Goal: Information Seeking & Learning: Check status

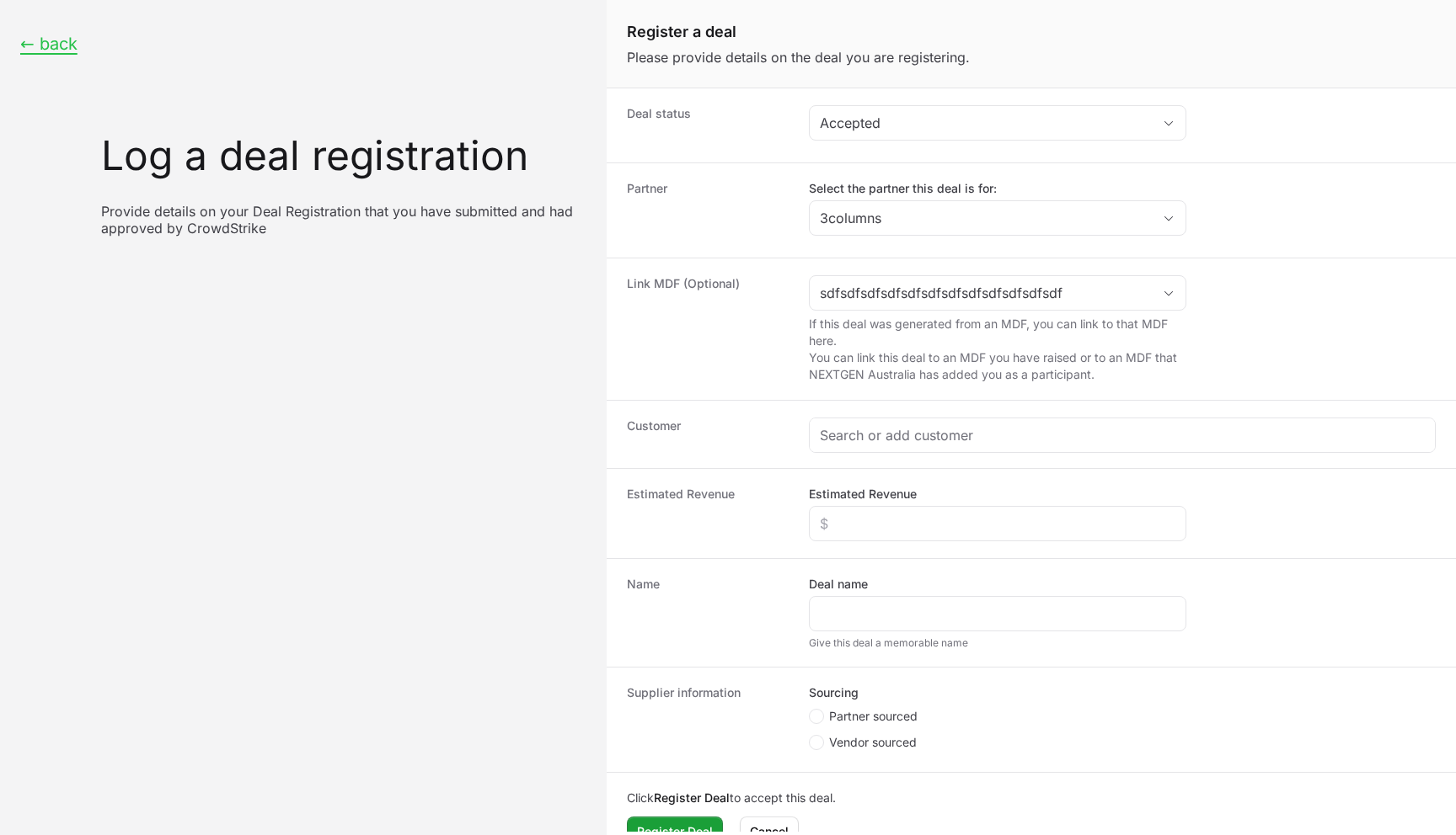
click at [484, 26] on div "← back Log a deal registration Provide details on your Deal Registration that y…" at bounding box center [303, 135] width 607 height 271
click at [1198, 263] on div "Link MDF (Optional) sdfsdfsdfsdfsdfsdfsdfsdfsdfsdfsdfsdf If this deal was gener…" at bounding box center [1031, 328] width 849 height 142
click at [1160, 294] on span "Open" at bounding box center [1168, 294] width 34 height 6
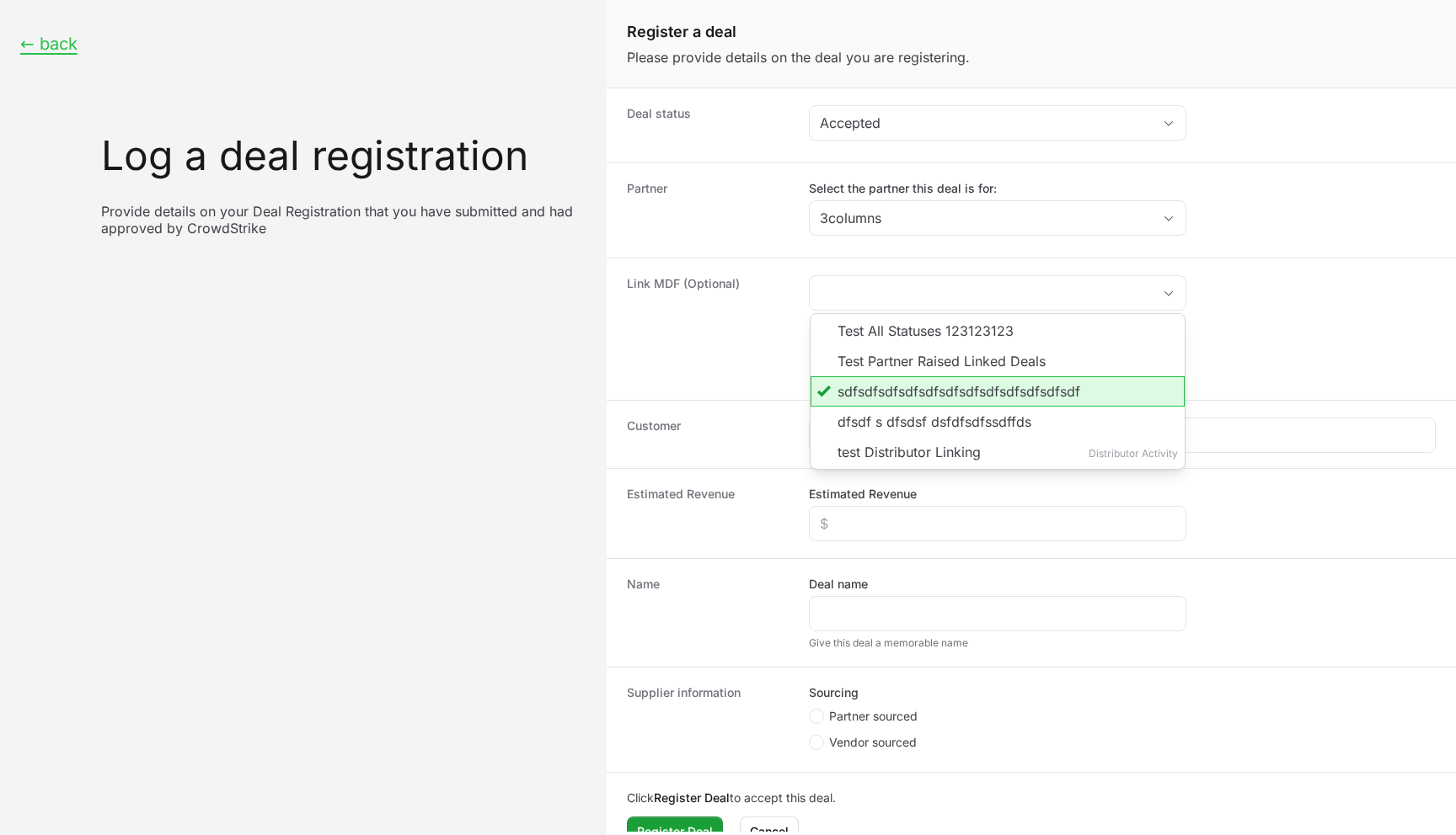
type input "sdfsdfsdfsdfsdfsdfsdfsdfsdfsdfsdfsdf"
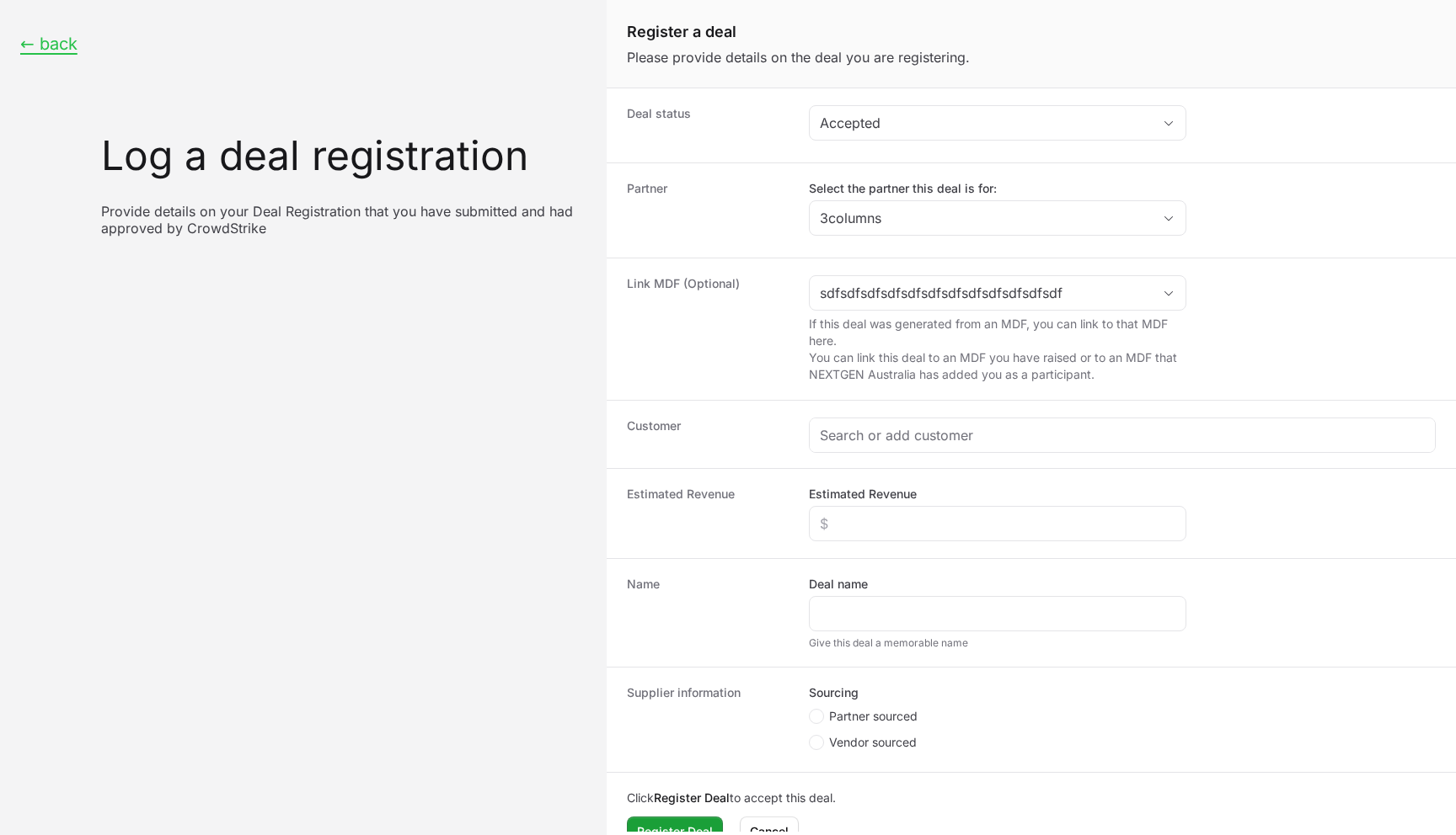
click at [1266, 297] on dd "sdfsdfsdfsdfsdfsdfsdfsdfsdfsdfsdfsdf If this deal was generated from an MDF, yo…" at bounding box center [1122, 328] width 627 height 107
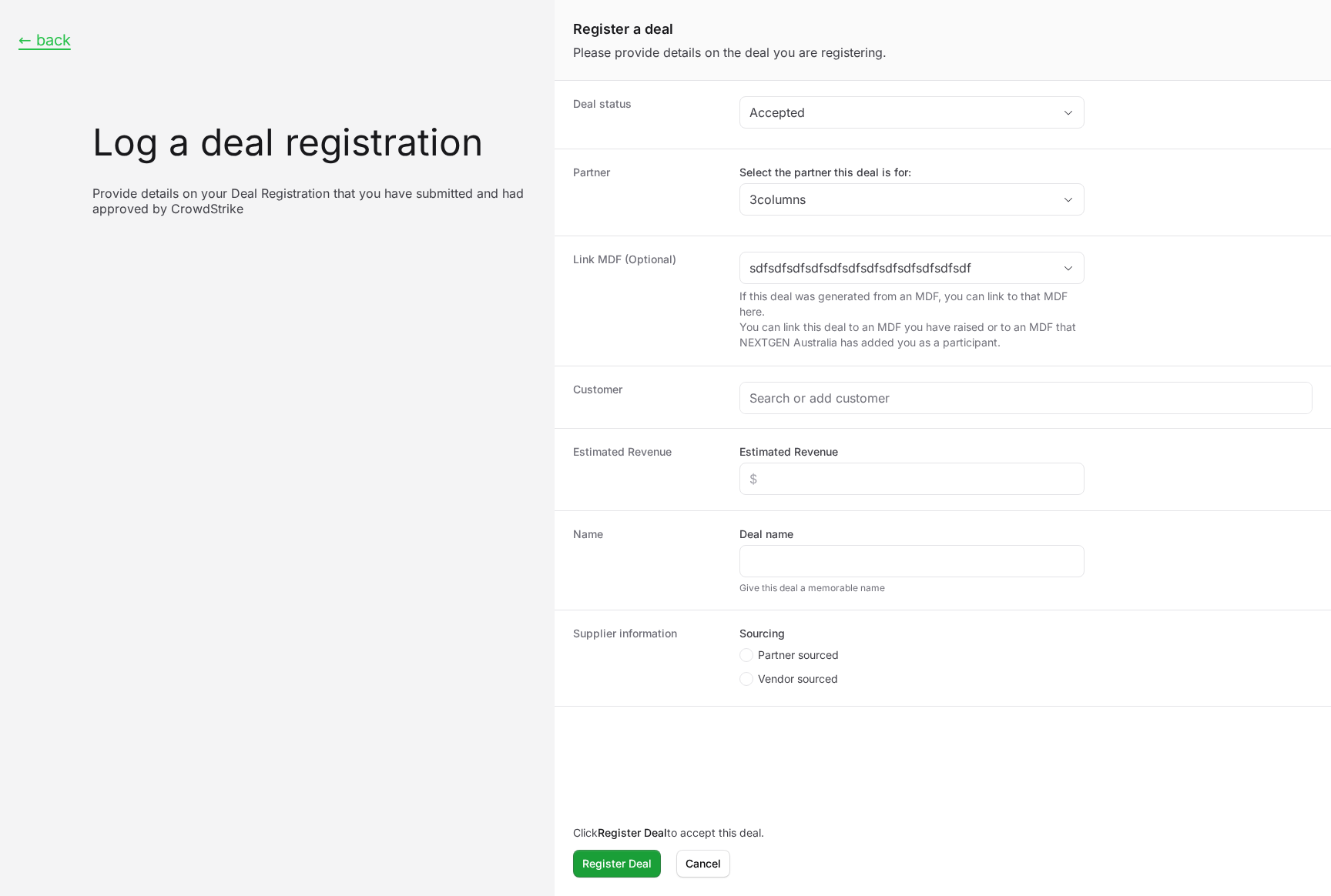
click at [1117, 655] on div "Sourcing Partner sourced Vendor sourced" at bounding box center [1026, 658] width 573 height 65
click at [39, 42] on button "← back" at bounding box center [44, 40] width 52 height 19
click at [37, 39] on button "← back" at bounding box center [44, 40] width 52 height 19
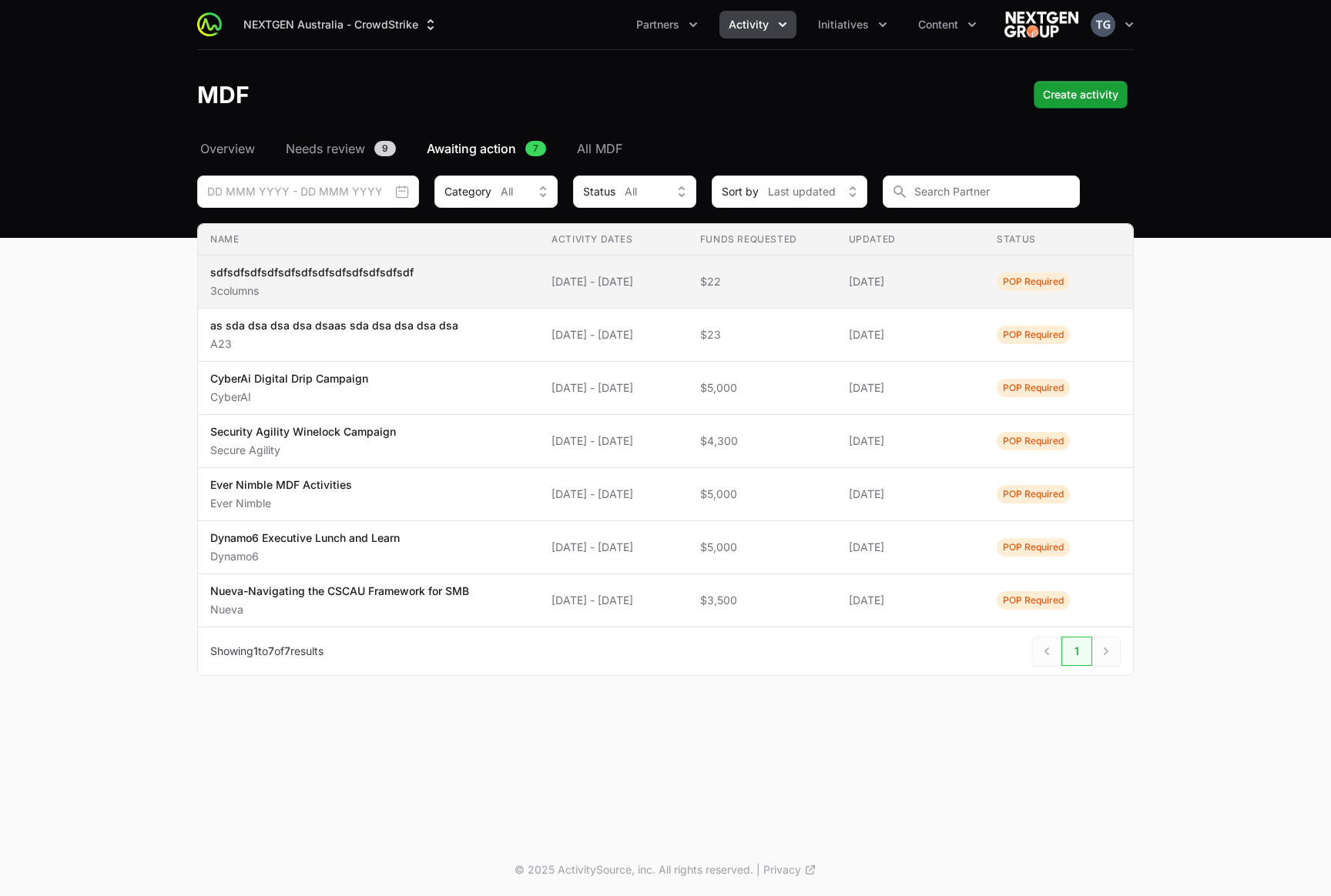
click at [754, 285] on span "$22" at bounding box center [762, 282] width 124 height 15
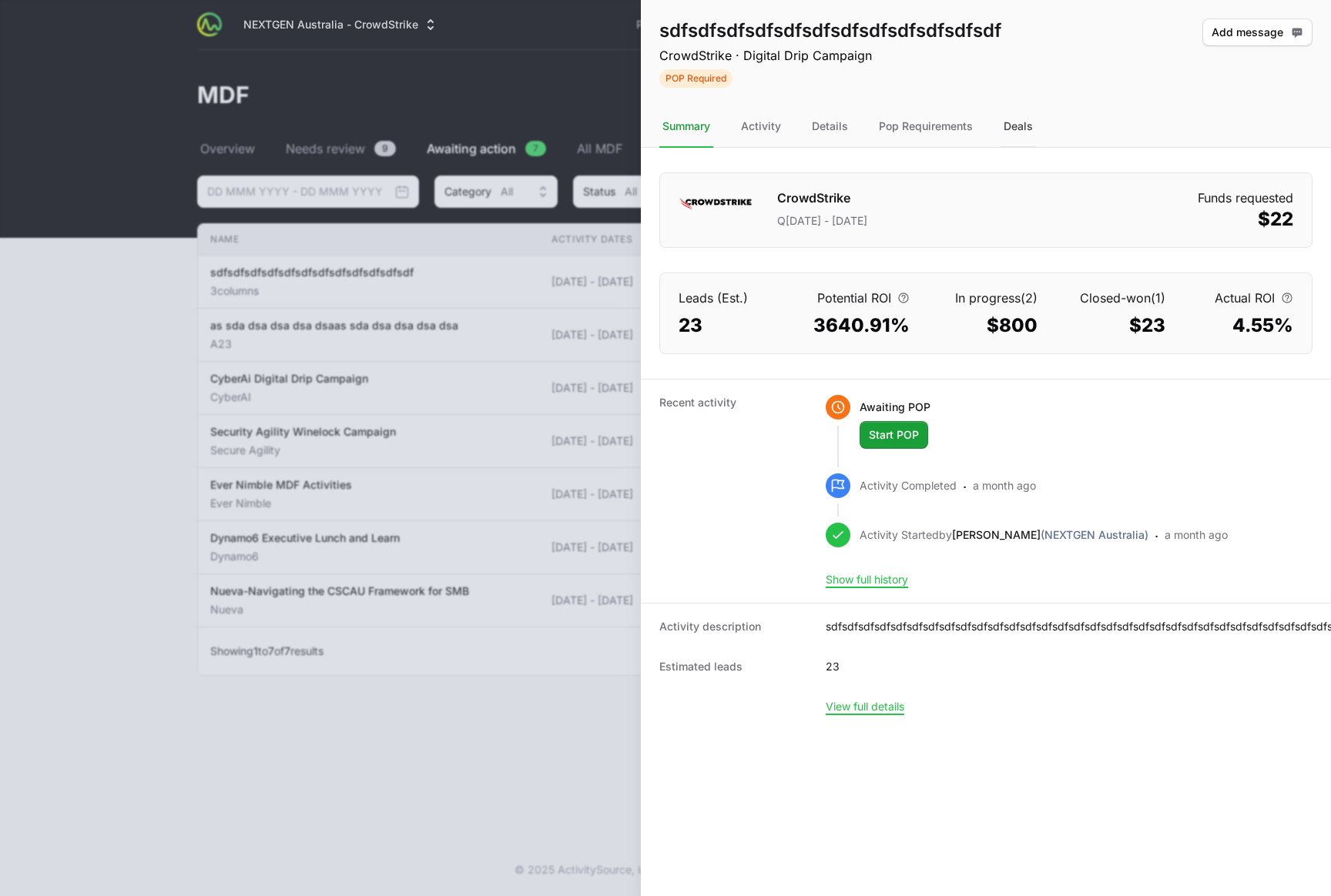
click at [1005, 136] on div "Deals" at bounding box center [1018, 128] width 35 height 42
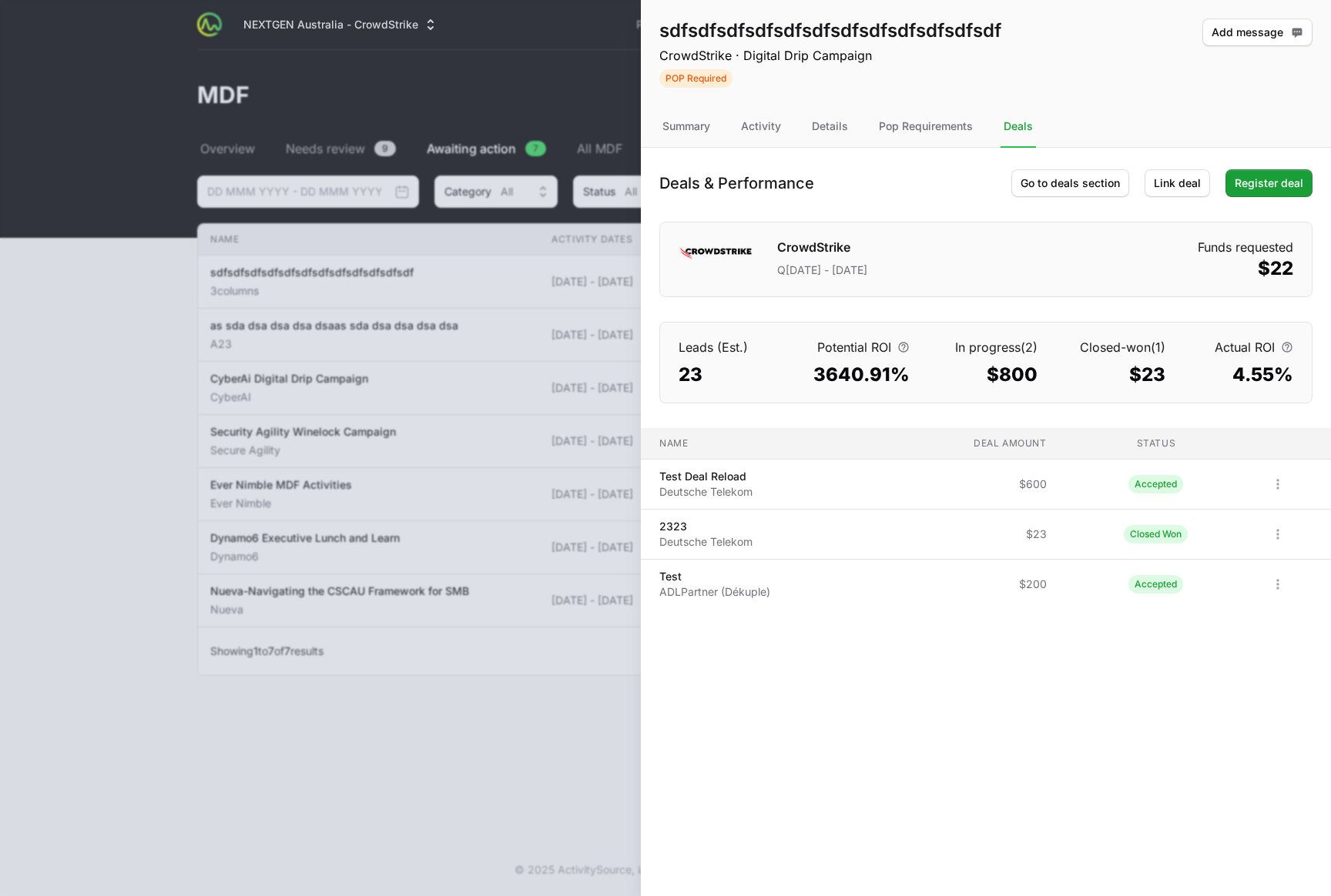
click at [744, 56] on p "CrowdStrike · Digital Drip Campaign" at bounding box center [829, 55] width 342 height 18
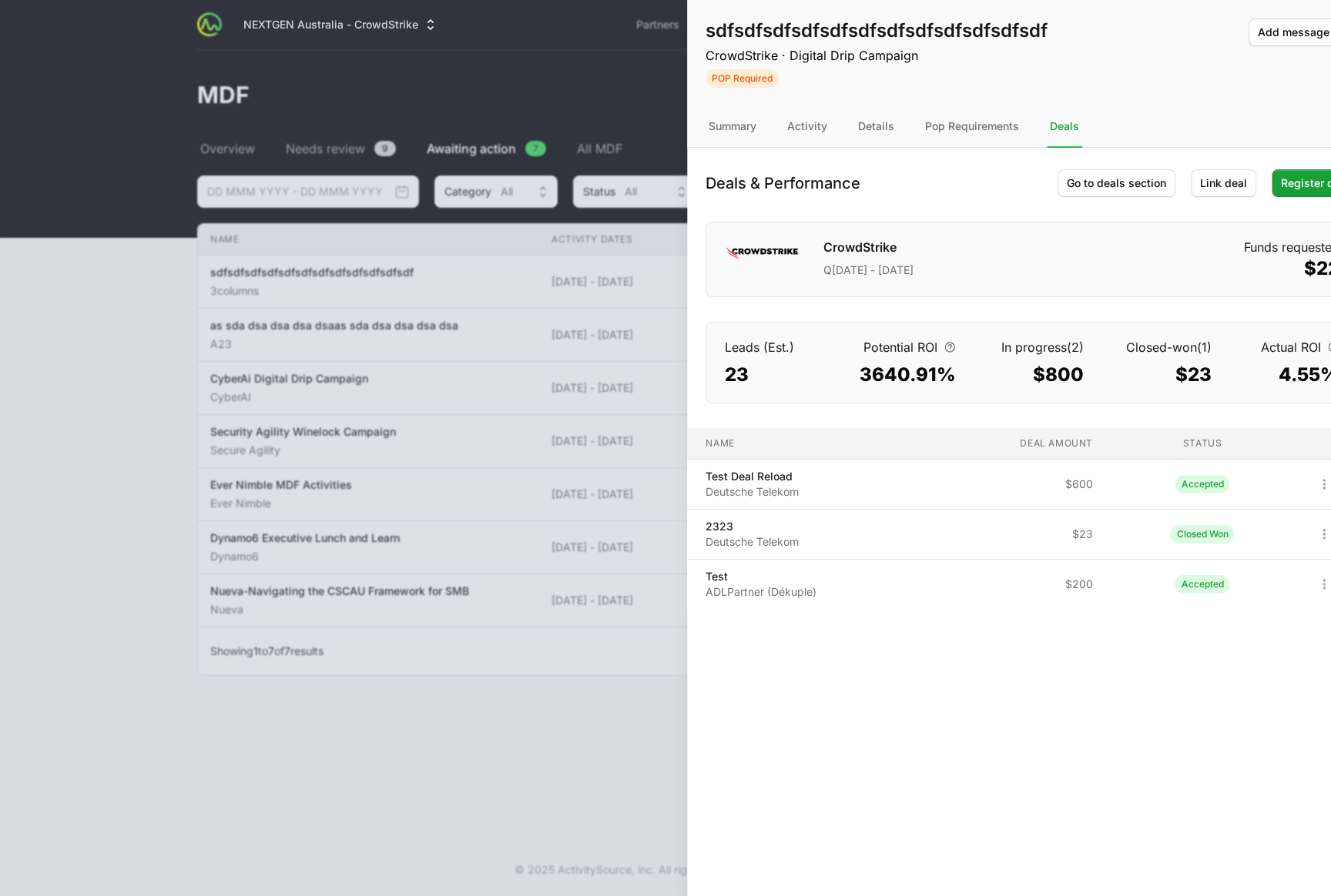
drag, startPoint x: 743, startPoint y: 52, endPoint x: 779, endPoint y: 66, distance: 38.6
click at [780, 66] on div "sdfsdfsdfsdfsdfsdfsdfsdfsdfsdfsdfsdf CrowdStrike · Digital Drip Campaign POP Re…" at bounding box center [876, 53] width 342 height 70
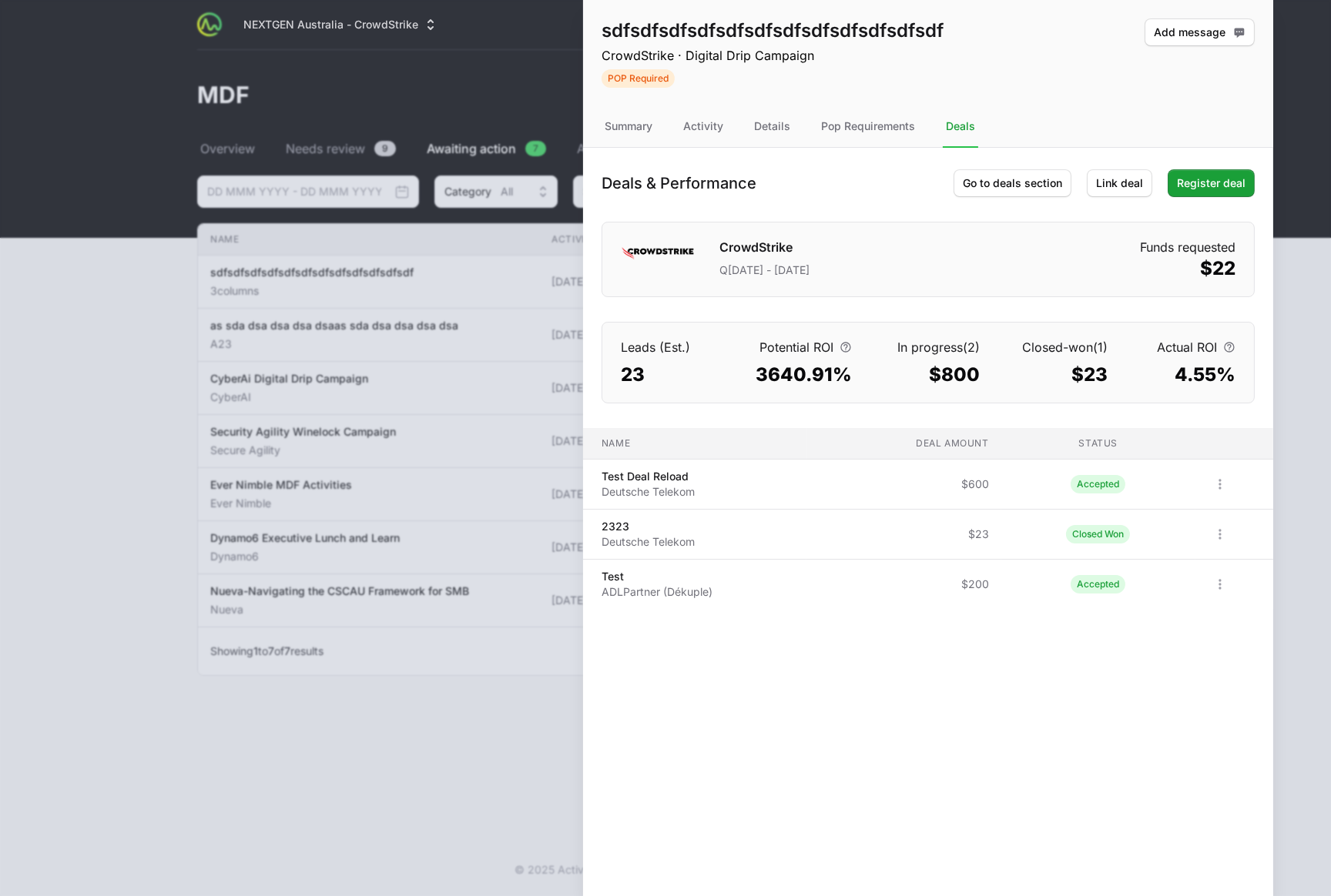
drag, startPoint x: 824, startPoint y: 51, endPoint x: 775, endPoint y: 57, distance: 49.4
click at [772, 58] on p "CrowdStrike · Digital Drip Campaign" at bounding box center [772, 55] width 342 height 18
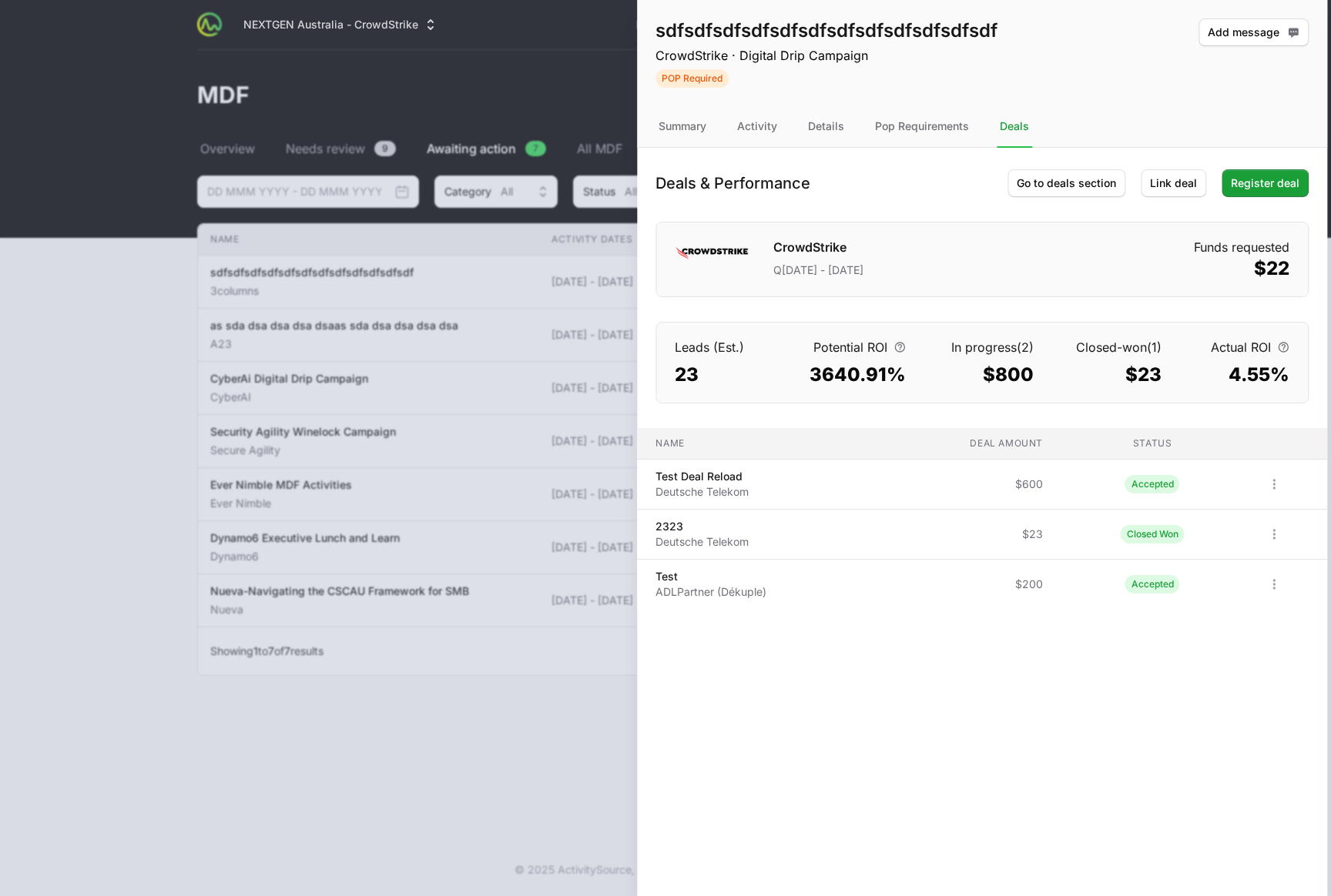
click at [822, 60] on p "CrowdStrike · Digital Drip Campaign" at bounding box center [826, 55] width 342 height 18
click at [822, 60] on p "CrowdStrike · Digital Drip Campaign" at bounding box center [828, 55] width 342 height 18
click at [825, 55] on p "CrowdStrike · Digital Drip Campaign" at bounding box center [828, 55] width 342 height 18
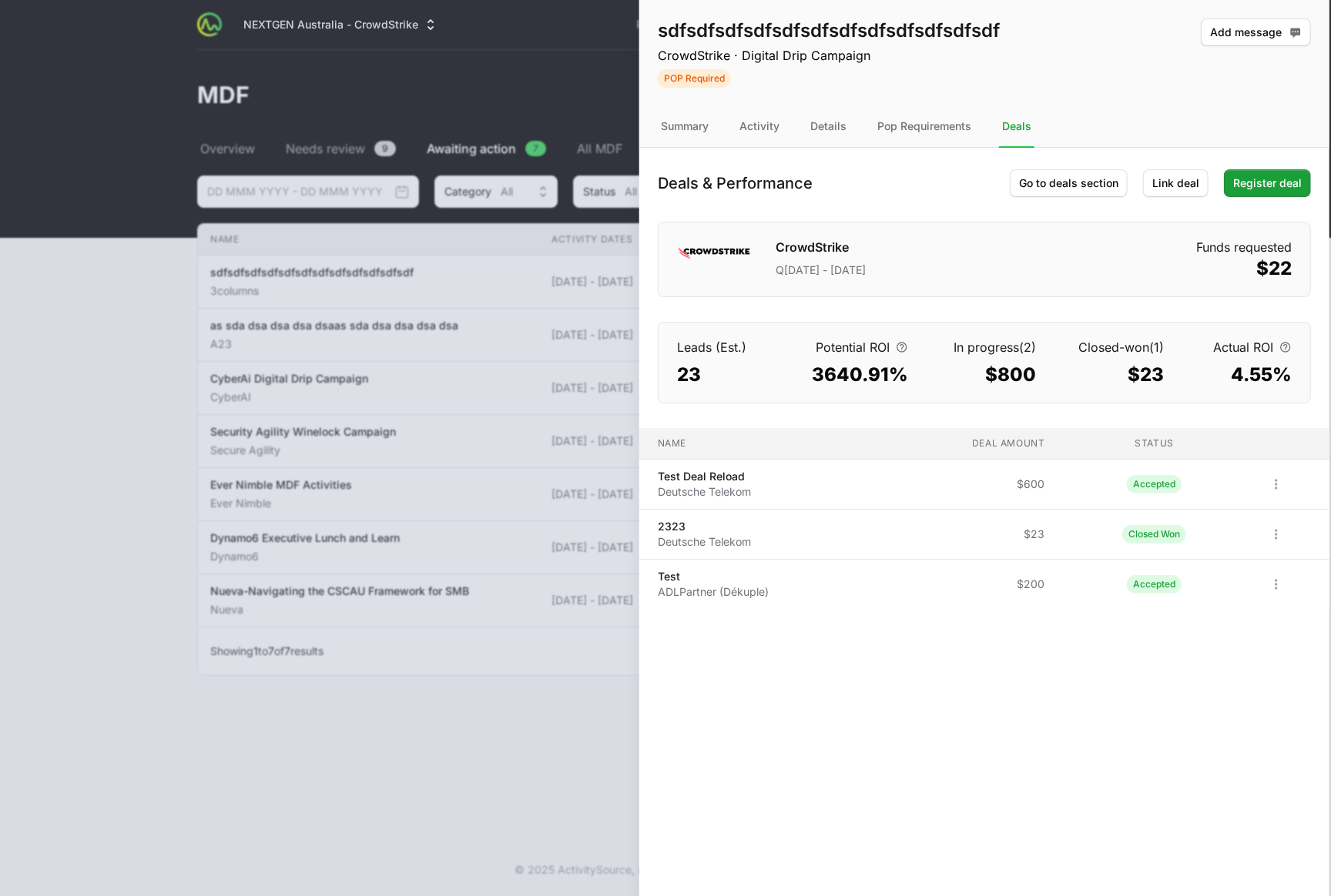
click at [825, 55] on p "CrowdStrike · Digital Drip Campaign" at bounding box center [828, 55] width 342 height 18
click at [885, 127] on div "Pop Requirements" at bounding box center [923, 128] width 100 height 42
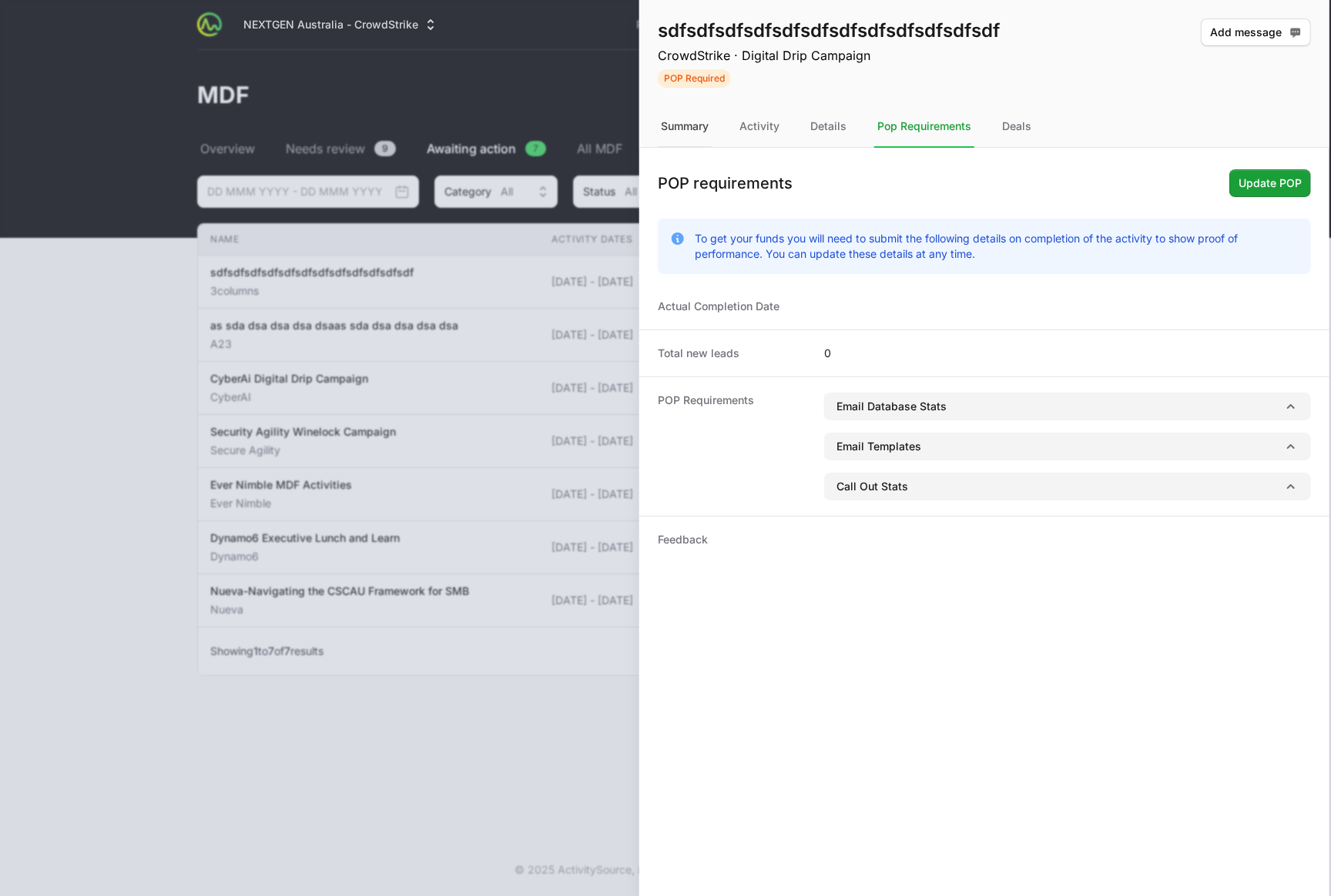
click at [693, 133] on div "Summary" at bounding box center [685, 128] width 54 height 42
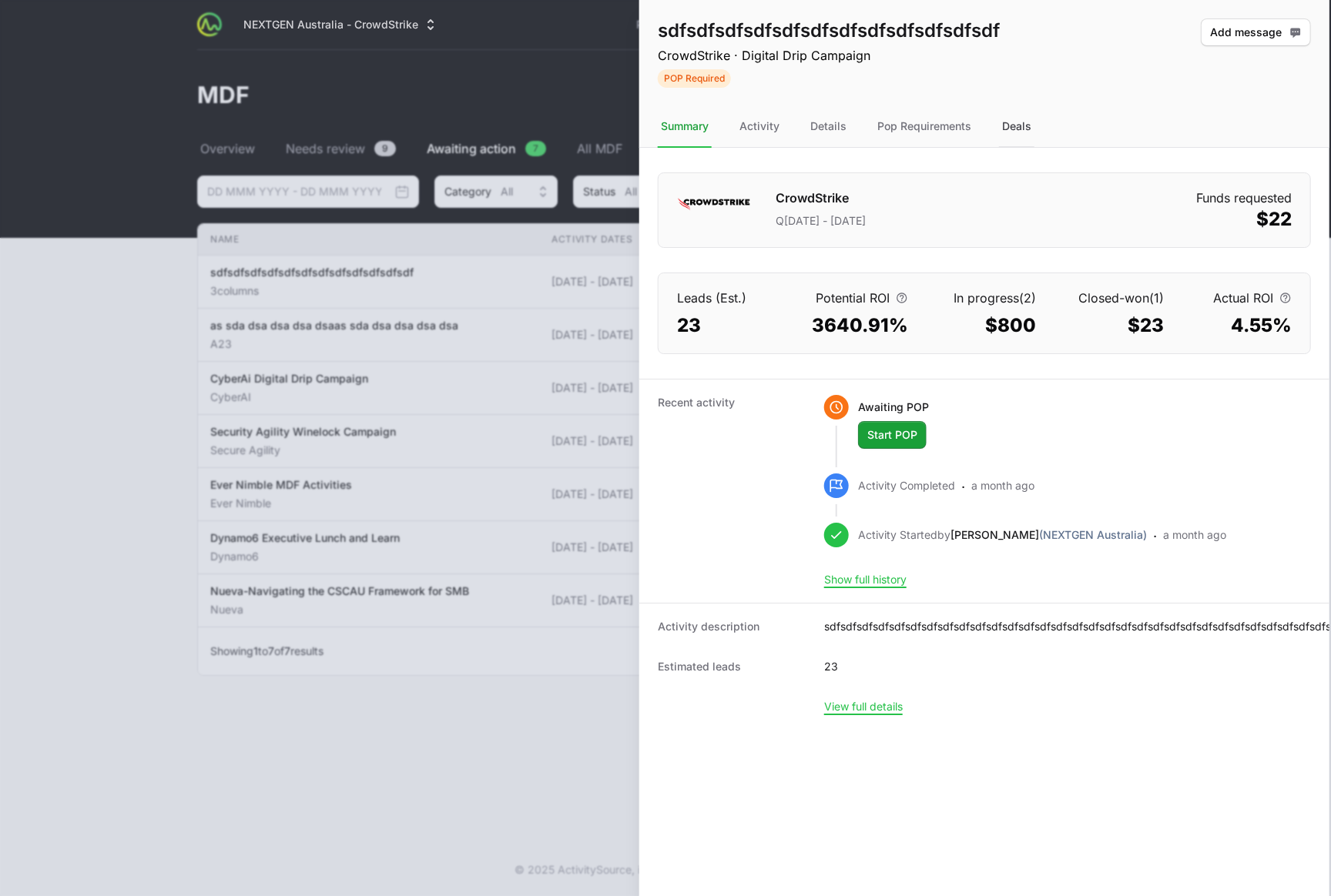
click at [1022, 119] on div "Deals" at bounding box center [1016, 128] width 35 height 42
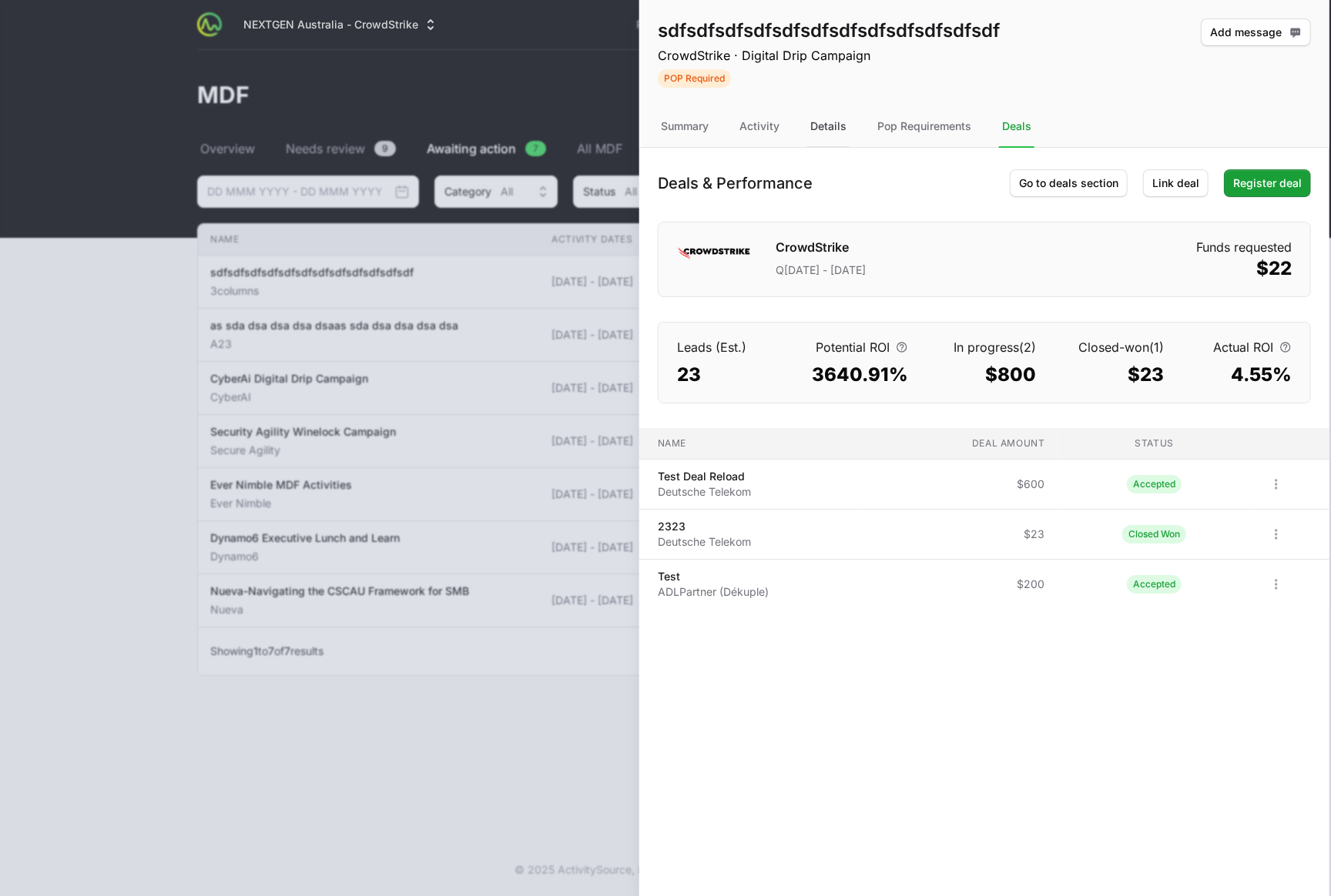
click at [826, 134] on div "Details" at bounding box center [828, 128] width 42 height 42
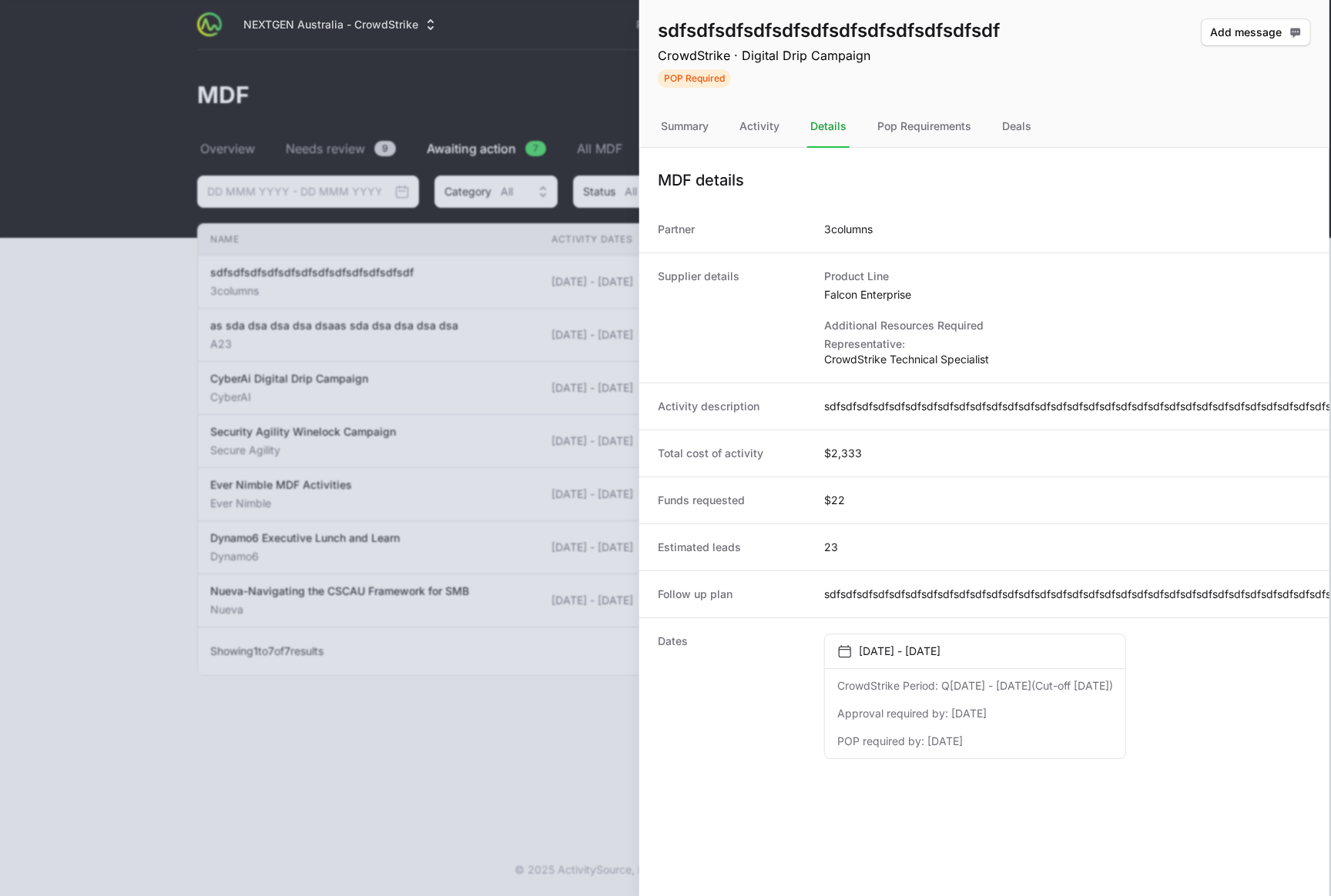
click at [842, 349] on p "Representative:" at bounding box center [906, 344] width 164 height 15
drag, startPoint x: 842, startPoint y: 349, endPoint x: 859, endPoint y: 363, distance: 22.0
click at [842, 349] on p "Representative:" at bounding box center [906, 344] width 164 height 15
click at [859, 357] on p "CrowdStrike Technical Specialist" at bounding box center [906, 359] width 164 height 15
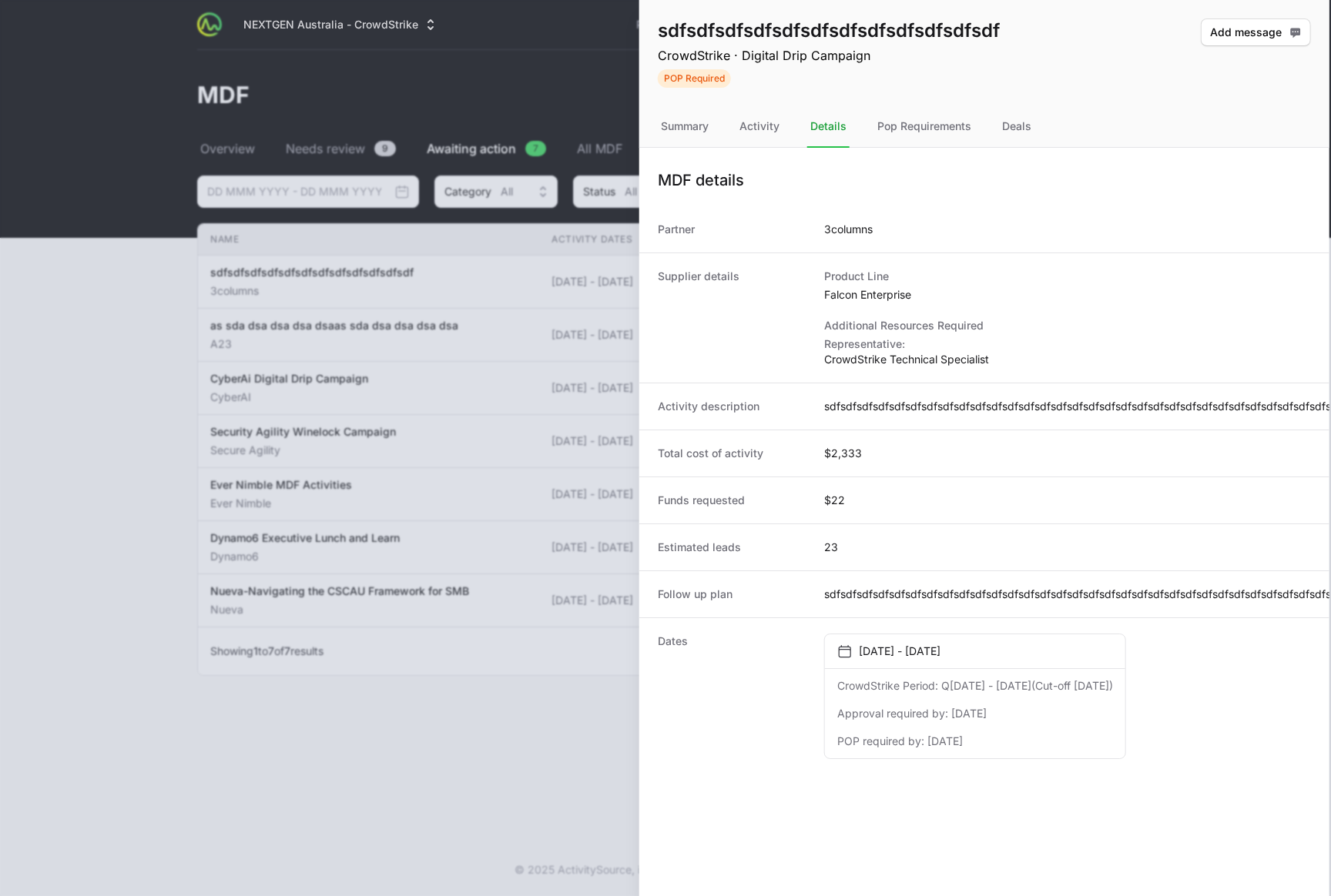
click at [859, 357] on p "CrowdStrike Technical Specialist" at bounding box center [906, 359] width 164 height 15
drag, startPoint x: 880, startPoint y: 428, endPoint x: 877, endPoint y: 397, distance: 31.1
click at [877, 409] on div "Activity description sdfsdfsdfsdfsdfsdfsdfsdfsdfsdfsdfsdfsdfsdfsdfsdfsdfsdfsdfs…" at bounding box center [984, 406] width 690 height 47
click at [877, 393] on div "Activity description sdfsdfsdfsdfsdfsdfsdfsdfsdfsdfsdfsdfsdfsdfsdfsdfsdfsdfsdfs…" at bounding box center [984, 406] width 690 height 47
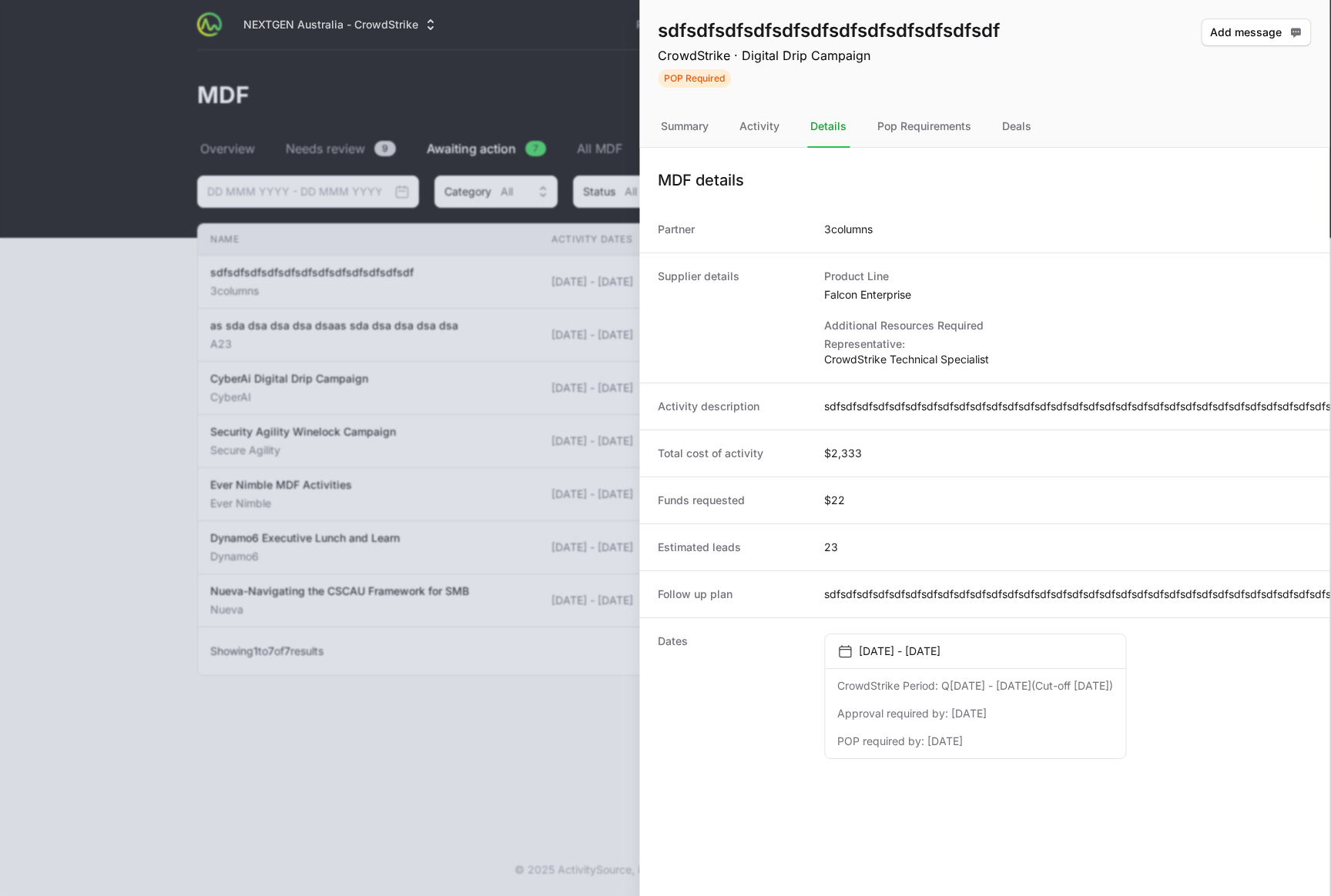
click at [878, 411] on dd "sdfsdfsdfsdfsdfsdfsdfsdfsdfsdfsdfsdfsdfsdfsdfsdfsdfsdfsdfsdfsdfsdfsdfsdfsdfsdfs…" at bounding box center [1309, 406] width 970 height 15
drag, startPoint x: 878, startPoint y: 409, endPoint x: 785, endPoint y: 264, distance: 172.3
click at [876, 399] on dd "sdfsdfsdfsdfsdfsdfsdfsdfsdfsdfsdfsdfsdfsdfsdfsdfsdfsdfsdfsdfsdfsdfsdfsdfsdfsdfs…" at bounding box center [1309, 406] width 970 height 15
drag, startPoint x: 785, startPoint y: 264, endPoint x: 460, endPoint y: 274, distance: 325.2
click at [460, 274] on body "NEXTGEN Australia - CrowdStrike Partners Activity Initiatives Content Open user…" at bounding box center [666, 448] width 1331 height 896
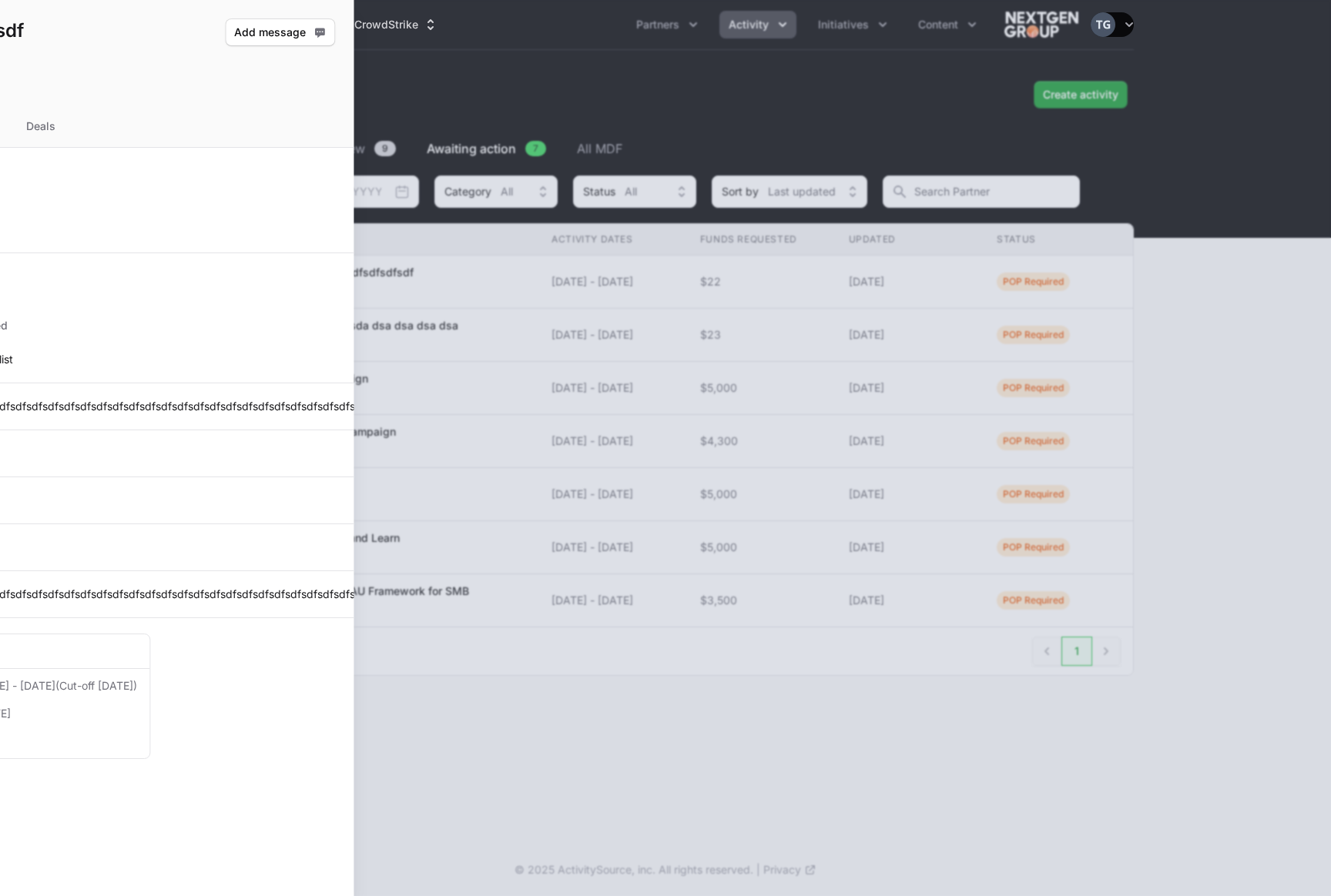
drag, startPoint x: 479, startPoint y: 276, endPoint x: -1170, endPoint y: 199, distance: 1650.8
click at [0, 199] on html "NEXTGEN Australia - CrowdStrike Partners Activity Initiatives Content Open user…" at bounding box center [666, 448] width 1331 height 896
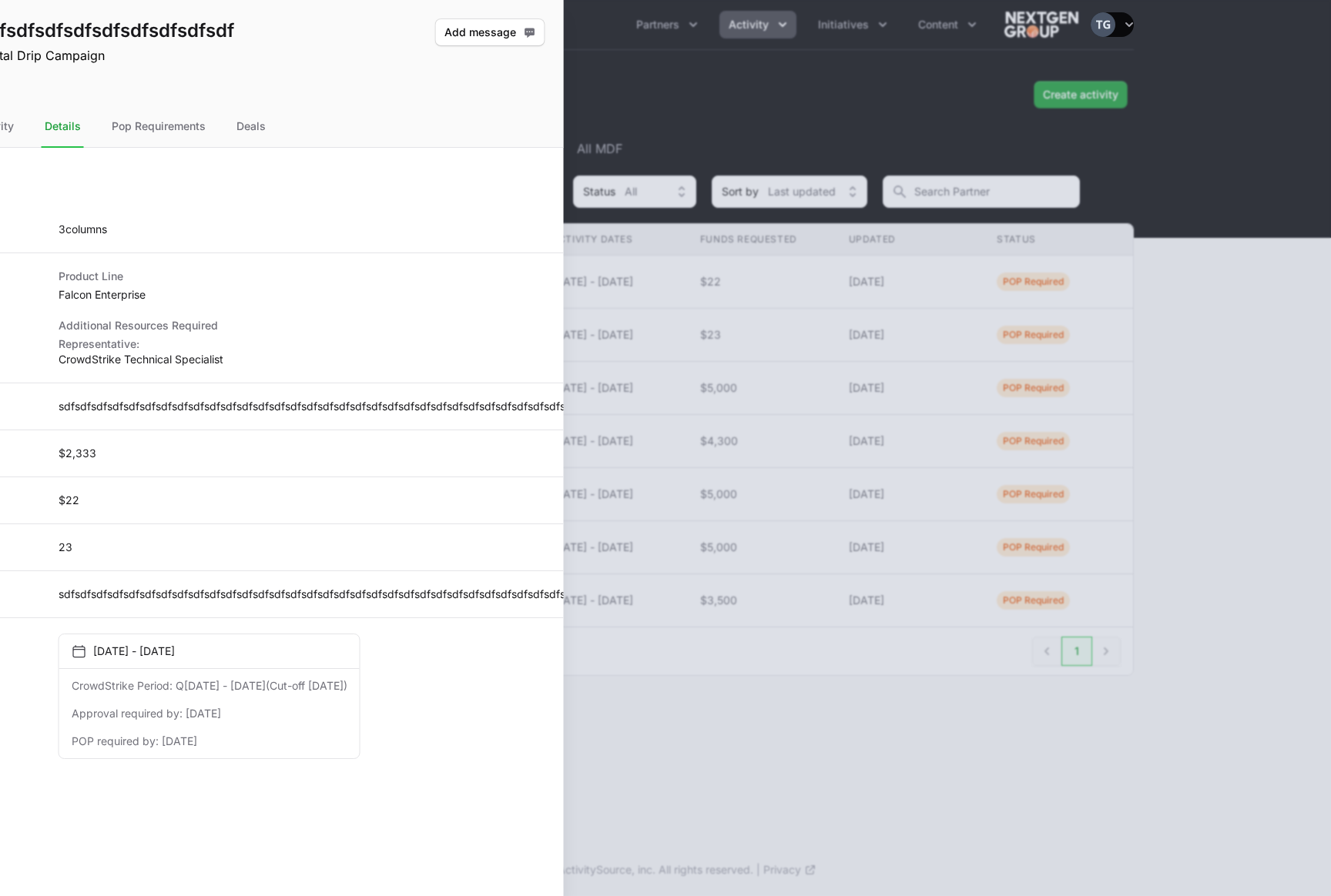
drag, startPoint x: 713, startPoint y: 361, endPoint x: -519, endPoint y: 339, distance: 1232.2
click at [0, 339] on html "NEXTGEN Australia - CrowdStrike Partners Activity Initiatives Content Open user…" at bounding box center [666, 448] width 1331 height 896
